Goal: Task Accomplishment & Management: Manage account settings

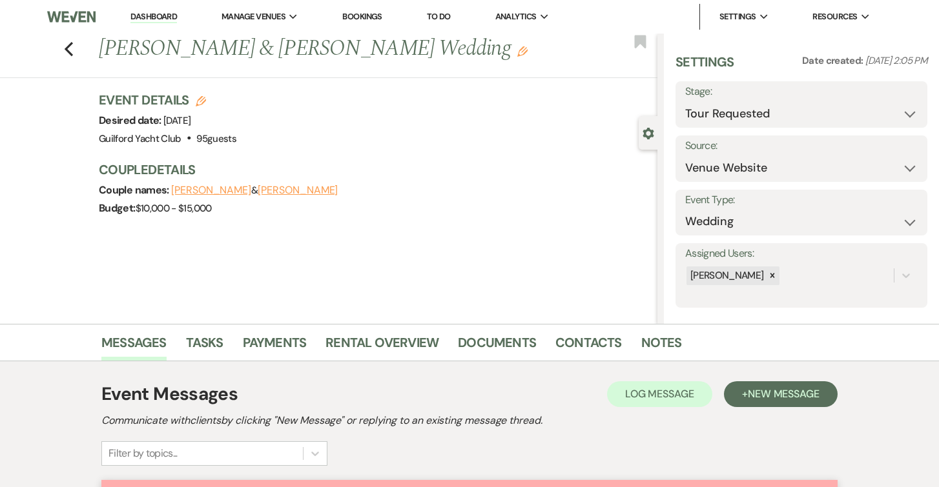
select select "2"
select select "5"
select select "2020"
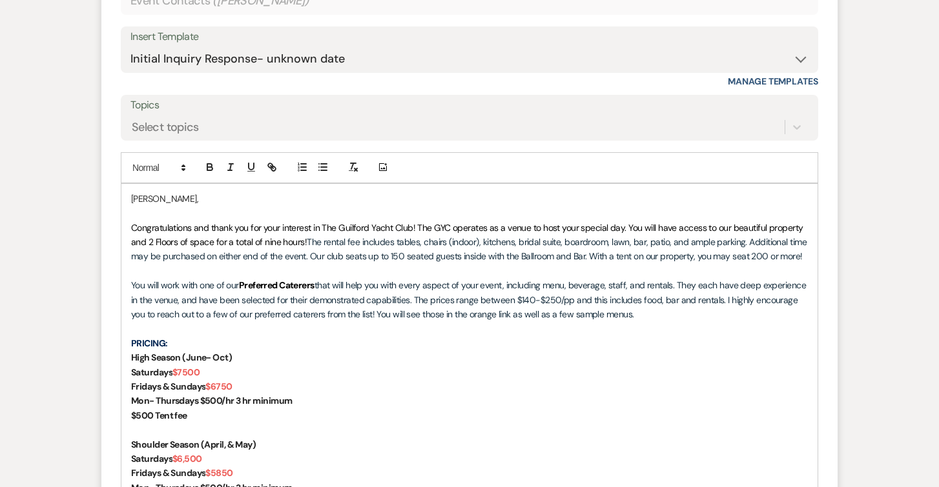
scroll to position [1007, 0]
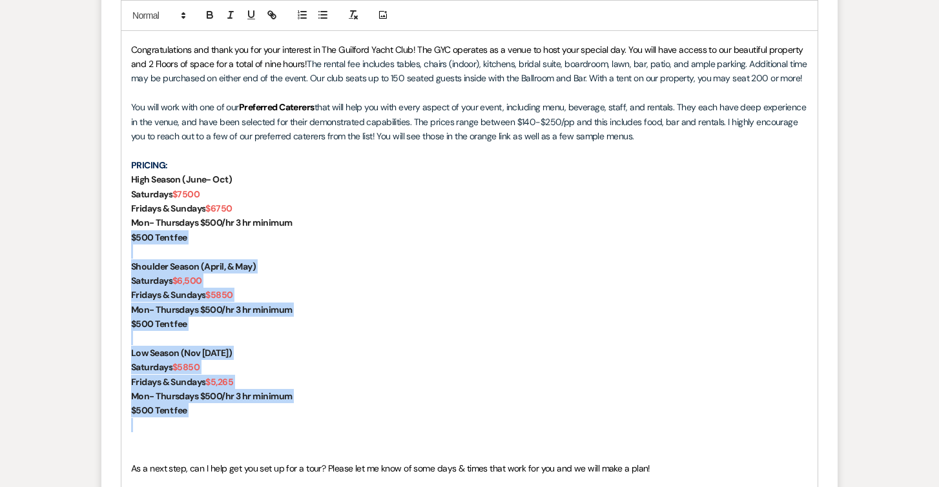
drag, startPoint x: 199, startPoint y: 420, endPoint x: 113, endPoint y: 241, distance: 198.3
click at [113, 241] on form "Reply X Draft Recipients* Event Contacts ( Brittney Hykel ) Insert Template -- …" at bounding box center [469, 238] width 736 height 991
drag, startPoint x: 203, startPoint y: 411, endPoint x: 114, endPoint y: 263, distance: 172.0
click at [114, 263] on form "Reply X Draft Recipients* Event Contacts ( Brittney Hykel ) Insert Template -- …" at bounding box center [469, 238] width 736 height 991
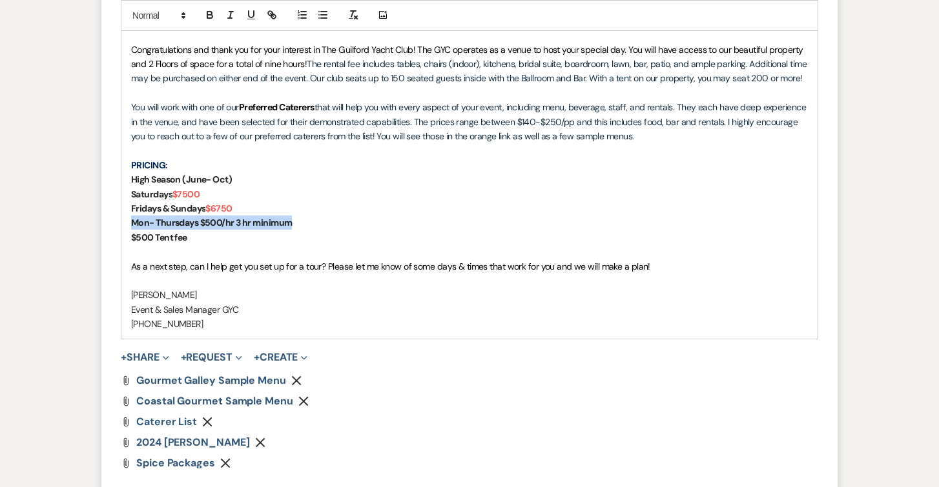
drag, startPoint x: 306, startPoint y: 226, endPoint x: 125, endPoint y: 226, distance: 181.4
click at [125, 226] on div "Brittney, Congratulations and thank you for your interest in The Guilford Yacht…" at bounding box center [469, 173] width 696 height 334
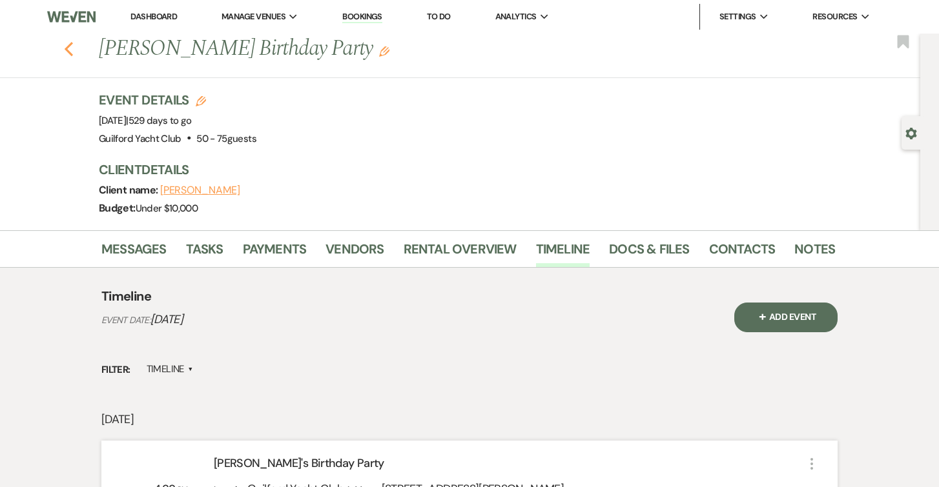
click at [71, 45] on use "button" at bounding box center [69, 49] width 8 height 14
select select "8"
select select "6"
select select "8"
select select "6"
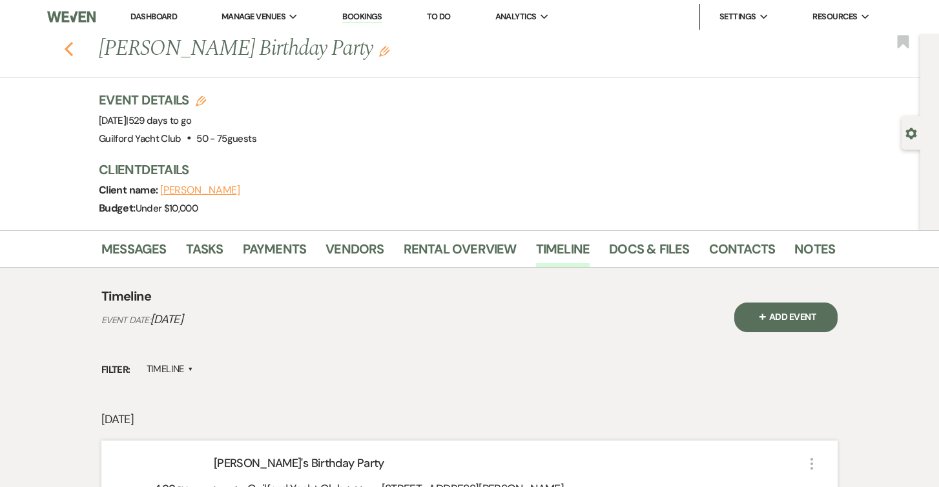
select select "8"
select select "5"
select select "8"
select select "5"
select select "8"
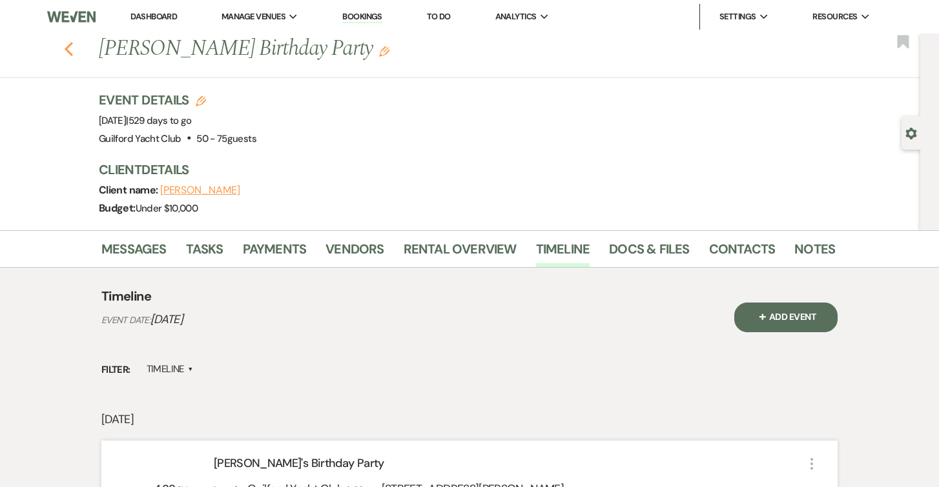
select select "6"
select select "8"
select select "5"
select select "8"
select select "5"
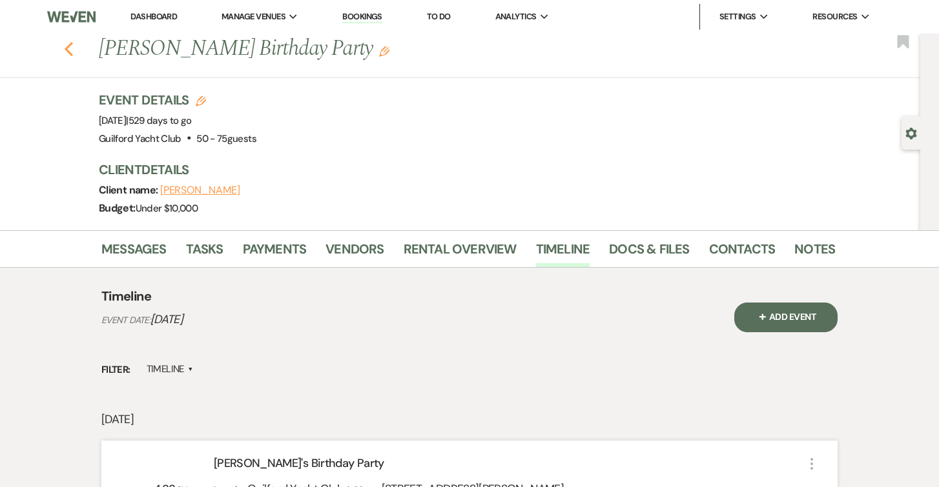
select select "8"
select select "5"
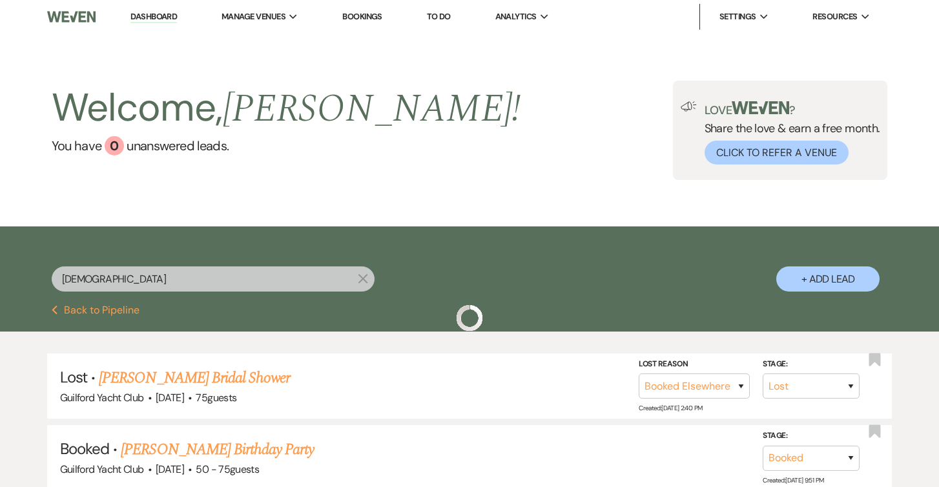
scroll to position [59, 0]
